Goal: Find contact information: Find contact information

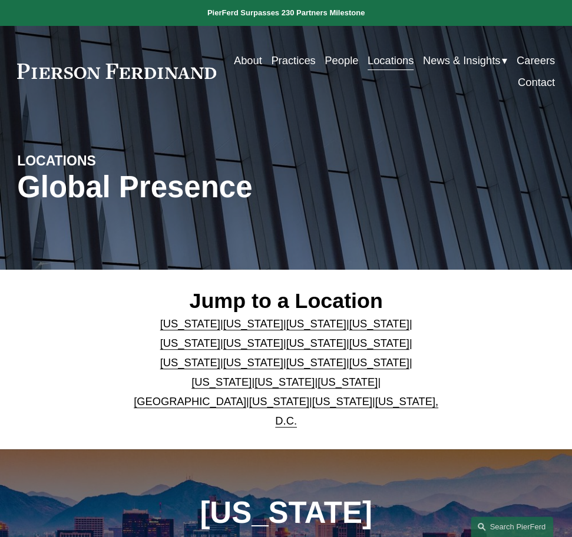
click at [378, 382] on link "[US_STATE]" at bounding box center [347, 382] width 60 height 12
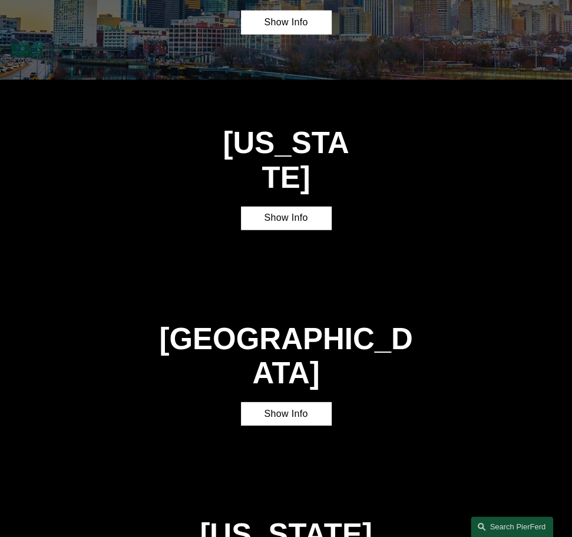
scroll to position [2748, 0]
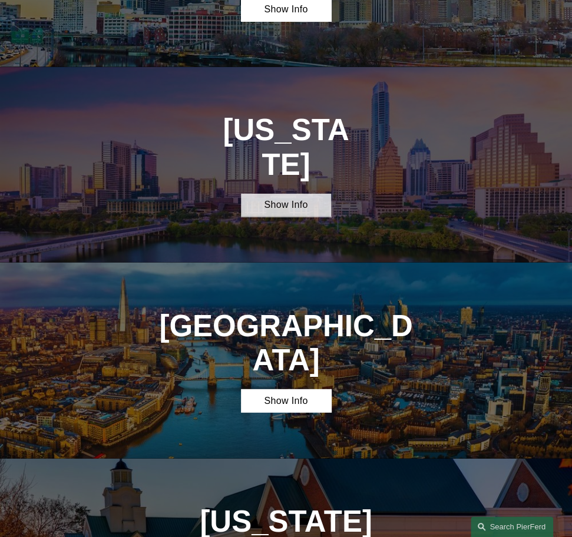
click at [285, 194] on link "Show Info" at bounding box center [286, 205] width 90 height 23
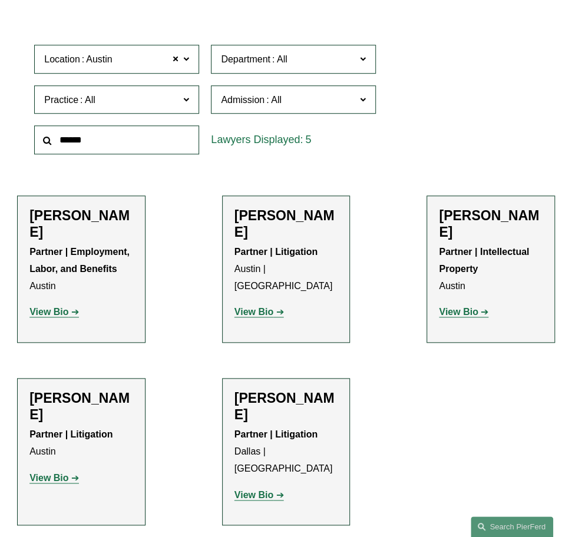
scroll to position [295, 0]
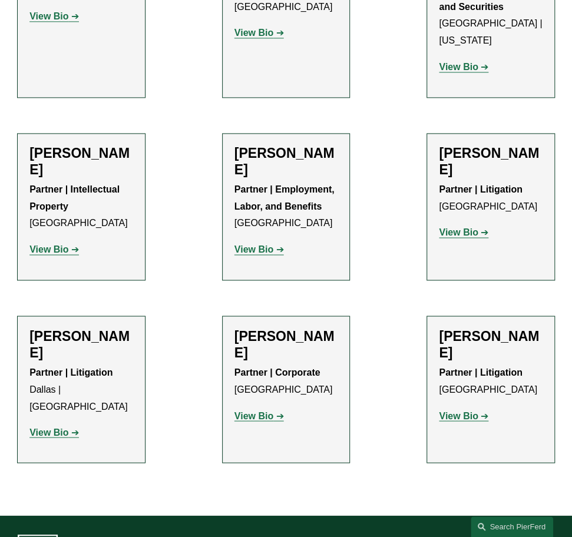
scroll to position [589, 0]
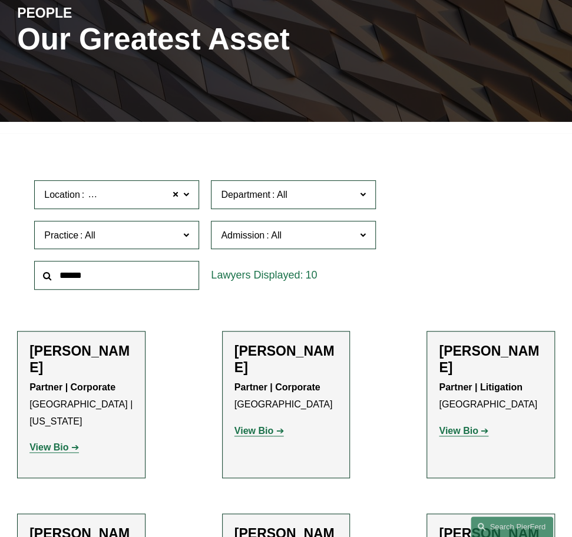
scroll to position [295, 0]
